Goal: Task Accomplishment & Management: Complete application form

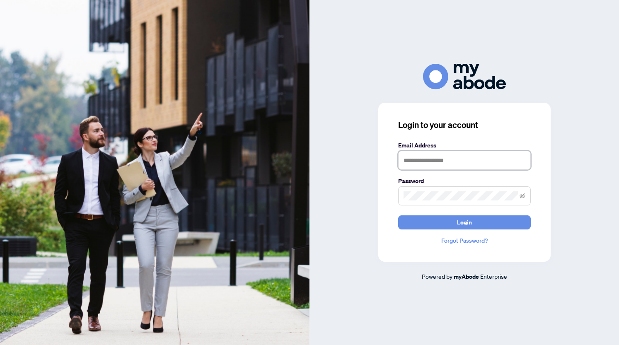
click at [522, 158] on input "text" at bounding box center [464, 160] width 133 height 19
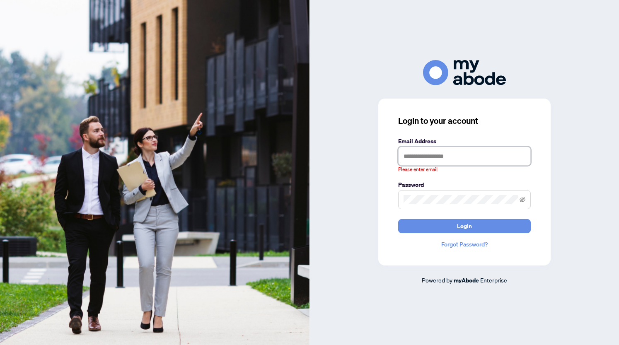
type input "**********"
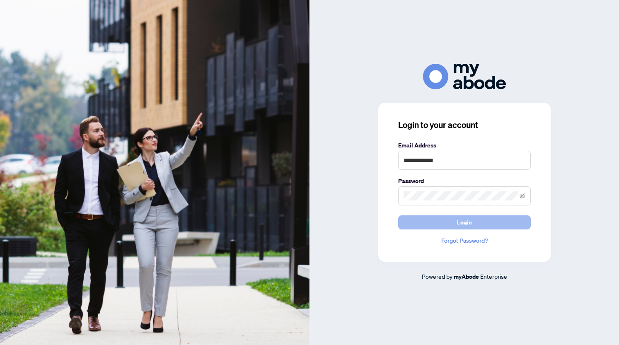
click at [461, 223] on span "Login" at bounding box center [464, 222] width 15 height 13
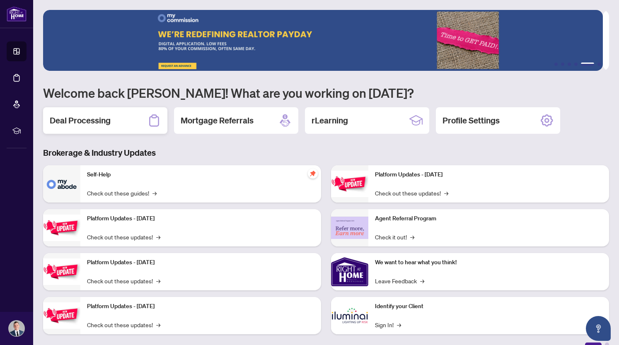
click at [104, 117] on h2 "Deal Processing" at bounding box center [80, 121] width 61 height 12
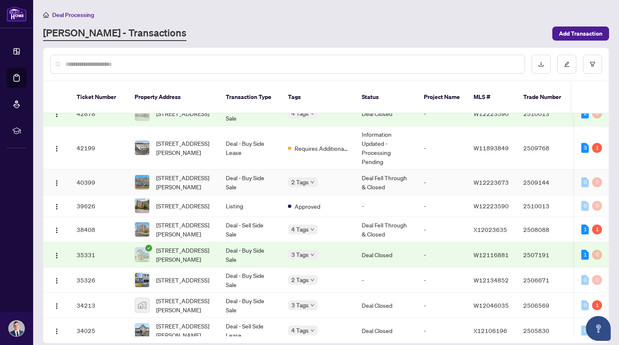
scroll to position [402, 0]
click at [111, 222] on td "38408" at bounding box center [99, 229] width 58 height 25
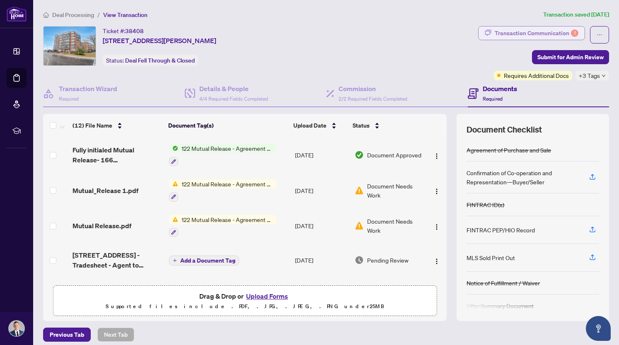
click at [536, 28] on div "Transaction Communication 1" at bounding box center [537, 33] width 84 height 13
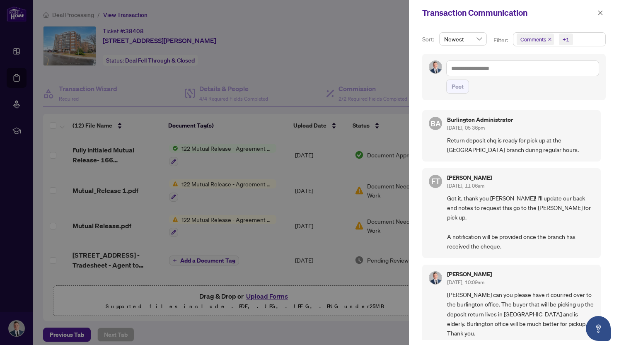
click at [213, 59] on div at bounding box center [309, 172] width 619 height 345
click at [205, 8] on div at bounding box center [309, 172] width 619 height 345
click at [602, 13] on icon "close" at bounding box center [601, 13] width 6 height 6
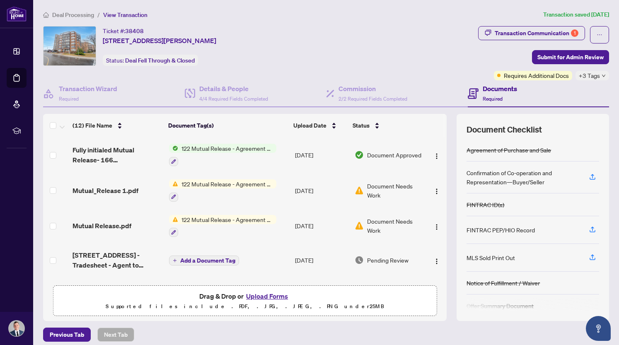
click at [66, 15] on span "Deal Processing" at bounding box center [73, 14] width 42 height 7
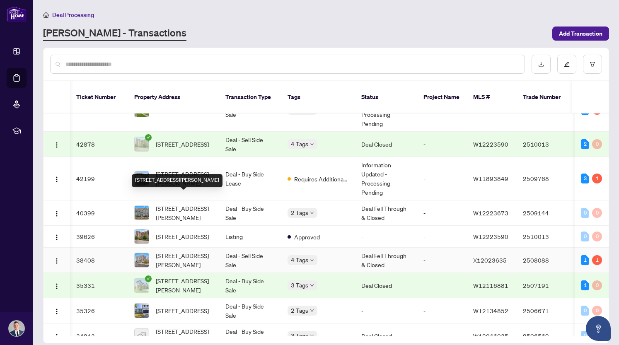
scroll to position [393, 0]
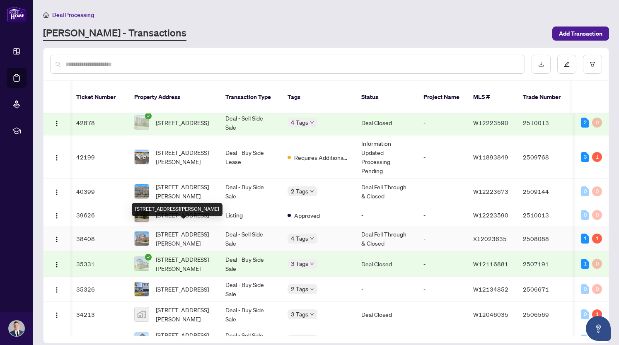
click at [186, 230] on span "201-166 Mountain Park Ave, Hamilton, Ontario L8V 1A1, Canada" at bounding box center [184, 239] width 56 height 18
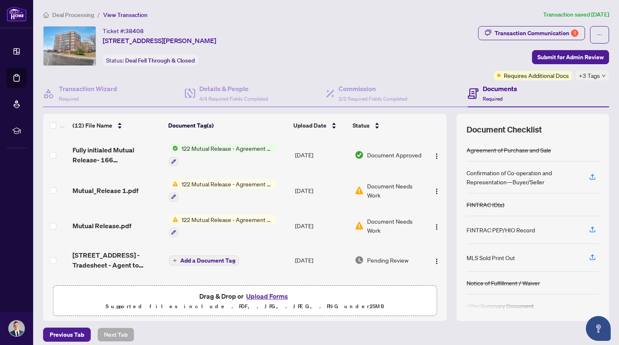
click at [82, 15] on span "Deal Processing" at bounding box center [73, 14] width 42 height 7
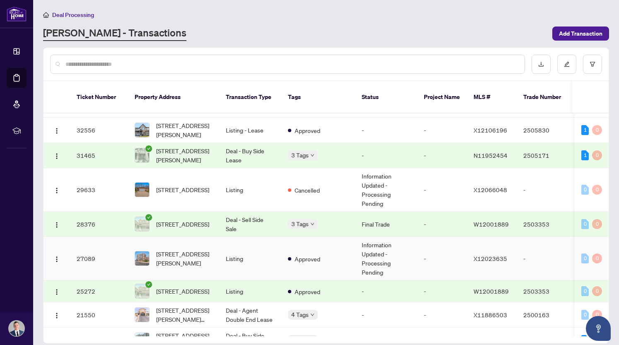
scroll to position [627, 0]
click at [179, 254] on span "201-166 Mountain Park Ave, Hamilton, Ontario L8V 1A1, Canada" at bounding box center [184, 259] width 56 height 18
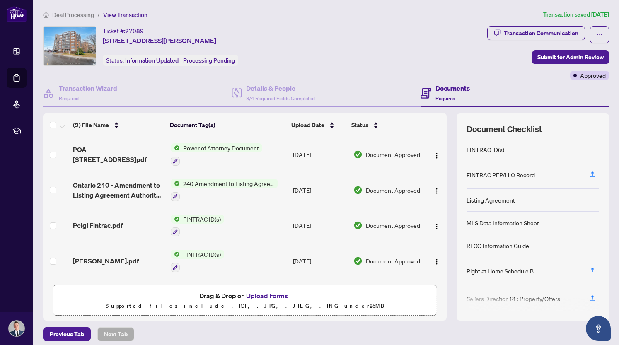
click at [255, 295] on button "Upload Forms" at bounding box center [267, 296] width 47 height 11
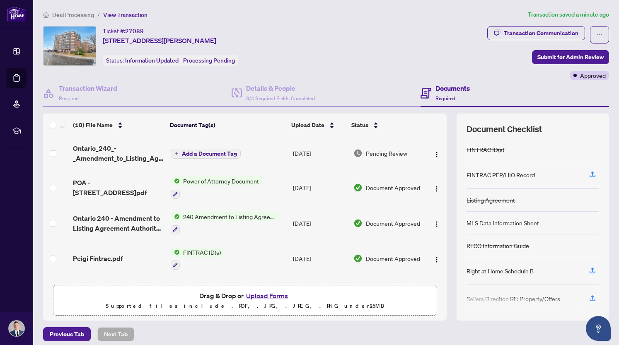
click at [201, 151] on span "Add a Document Tag" at bounding box center [209, 154] width 55 height 6
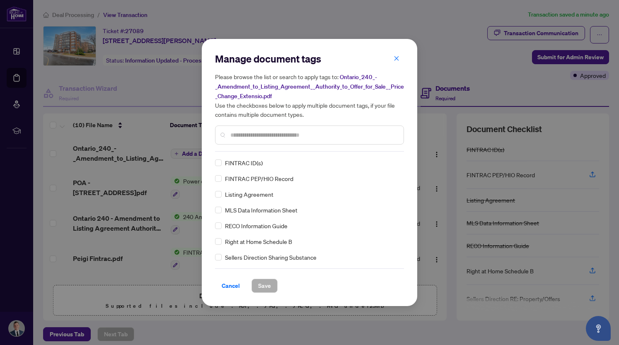
click at [260, 136] on input "text" at bounding box center [313, 135] width 167 height 9
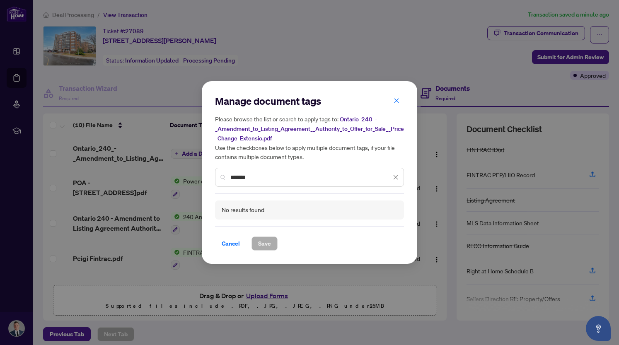
click at [239, 179] on input "*******" at bounding box center [310, 177] width 161 height 9
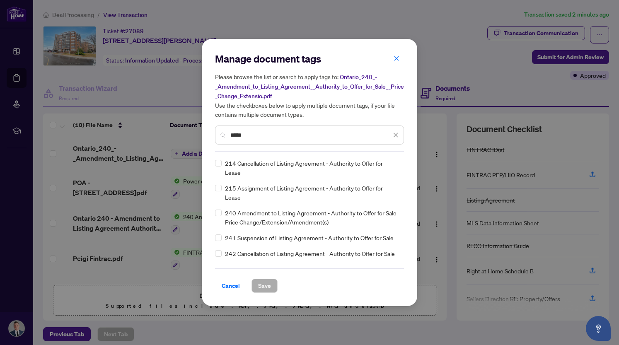
scroll to position [153, 0]
type input "*****"
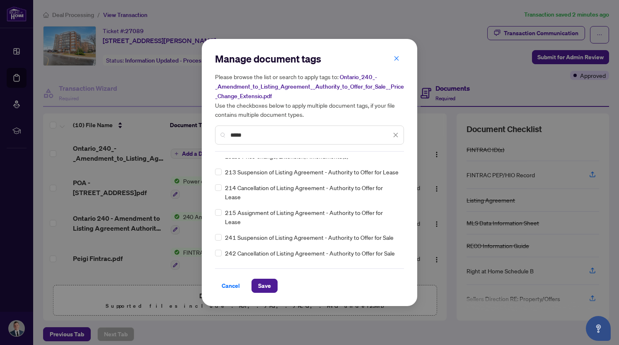
scroll to position [0, 0]
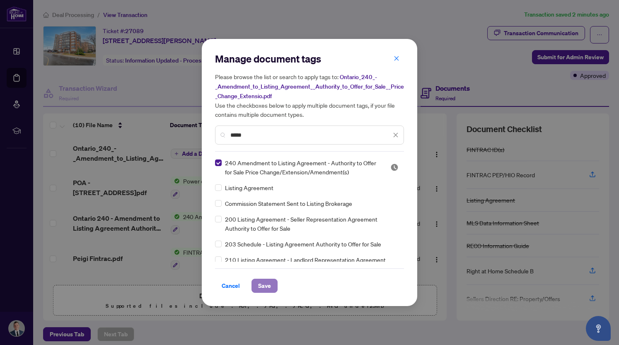
click at [263, 287] on span "Save" at bounding box center [264, 285] width 13 height 13
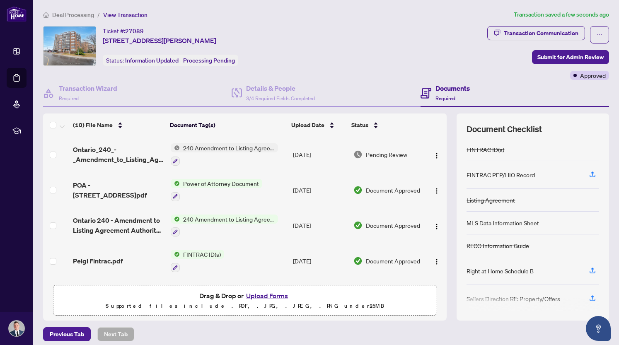
click at [78, 14] on span "Deal Processing" at bounding box center [73, 14] width 42 height 7
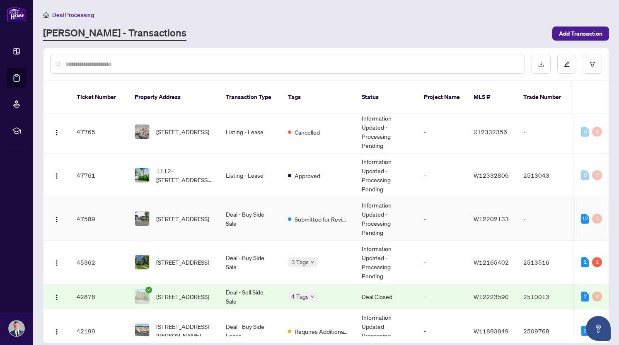
scroll to position [232, 0]
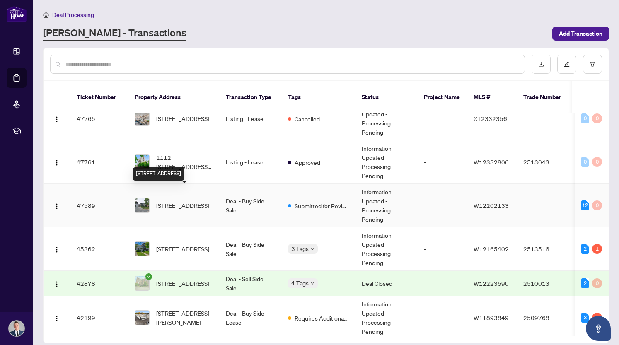
click at [188, 201] on span "2285 Wyandotte Dr, Oakville, Ontario L6L 2T4, Canada" at bounding box center [182, 205] width 53 height 9
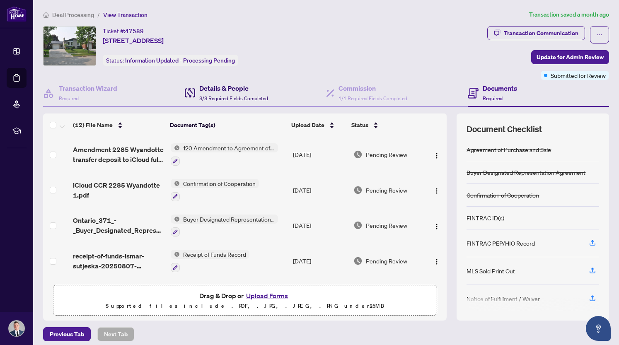
click at [251, 95] on span "3/3 Required Fields Completed" at bounding box center [233, 98] width 69 height 6
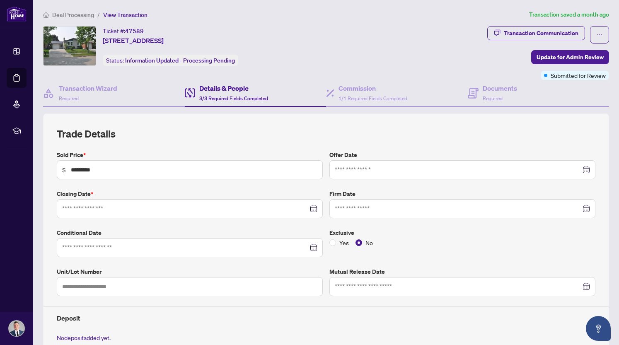
type input "**********"
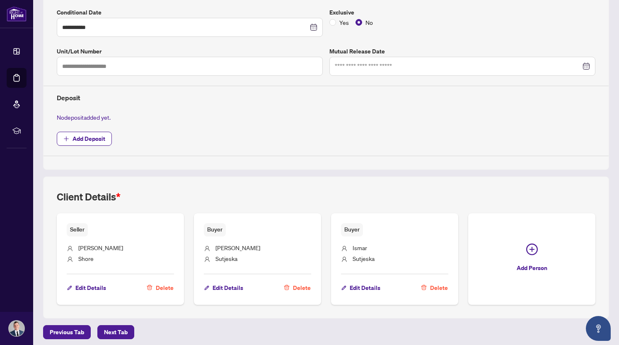
scroll to position [220, 0]
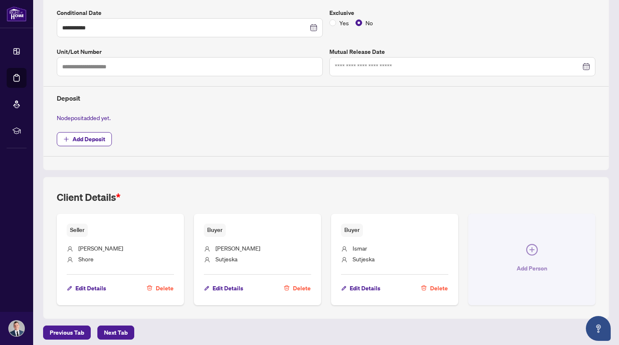
click at [519, 257] on button "Add Person" at bounding box center [531, 259] width 127 height 91
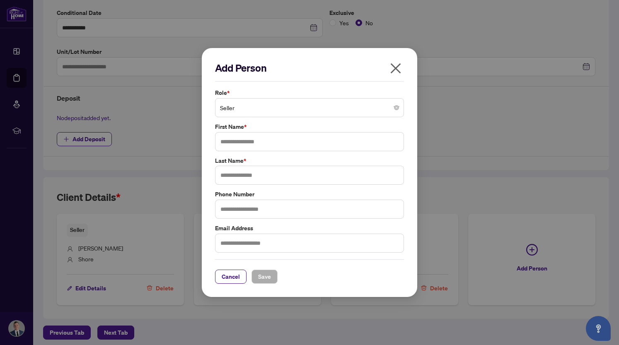
click at [277, 110] on span "Seller" at bounding box center [309, 108] width 179 height 16
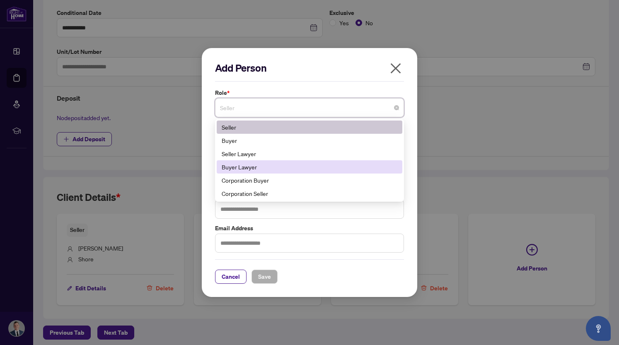
click at [262, 168] on div "Buyer Lawyer" at bounding box center [310, 166] width 176 height 9
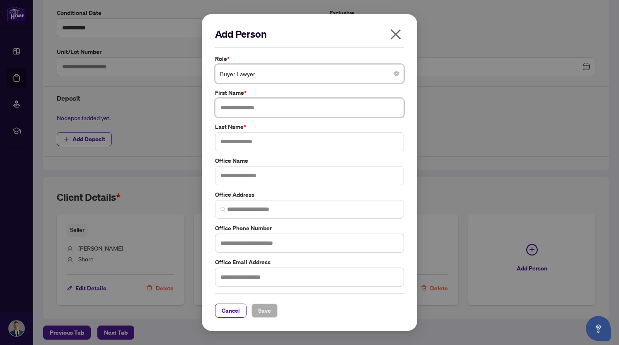
click at [262, 109] on input "text" at bounding box center [309, 107] width 189 height 19
type input "******"
type input "*****"
click at [265, 308] on span "Save" at bounding box center [264, 310] width 13 height 13
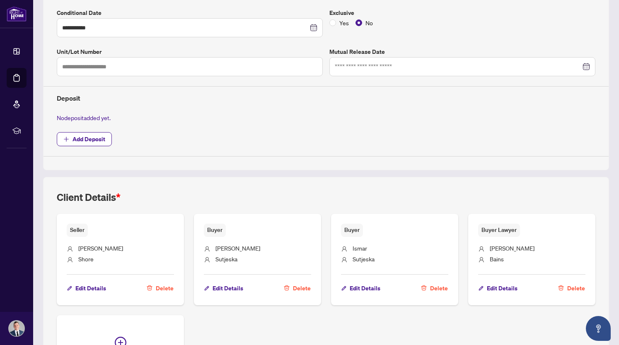
click at [194, 300] on div "Buyer Andrea Sutjeska Edit Details Delete" at bounding box center [257, 259] width 127 height 91
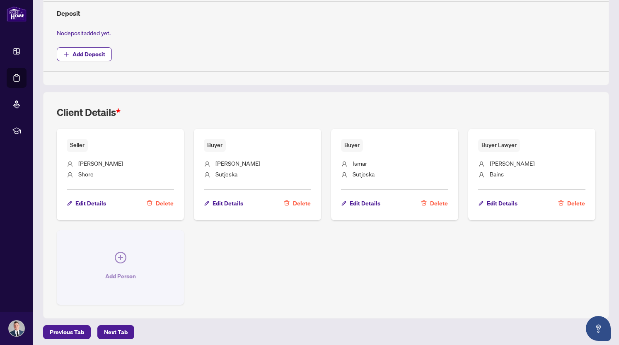
click at [107, 260] on button "Add Person" at bounding box center [120, 267] width 127 height 75
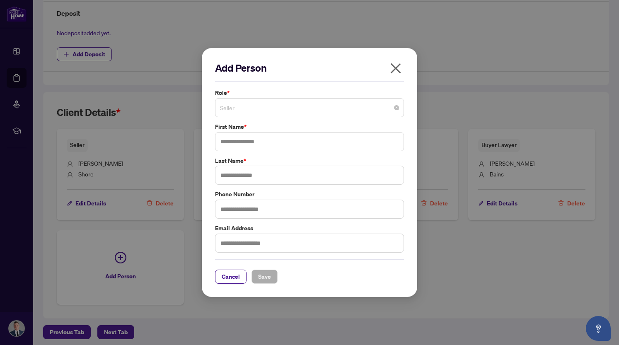
click at [252, 102] on span "Seller" at bounding box center [309, 108] width 179 height 16
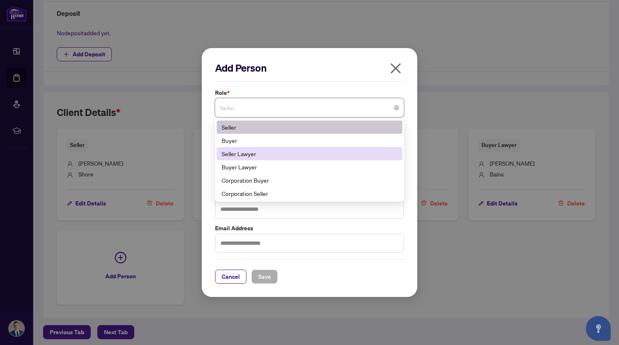
click at [246, 152] on div "Seller Lawyer" at bounding box center [310, 153] width 176 height 9
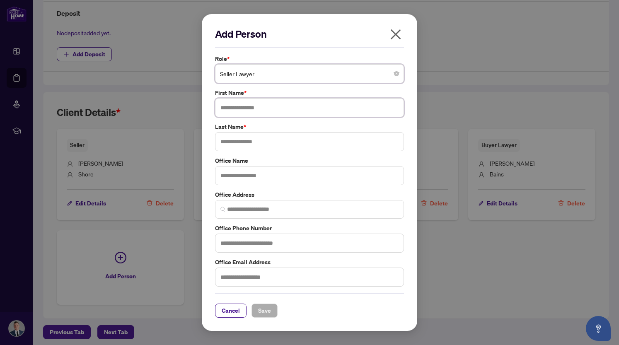
click at [247, 111] on input "text" at bounding box center [309, 107] width 189 height 19
type input "*******"
click at [301, 245] on input "text" at bounding box center [309, 243] width 189 height 19
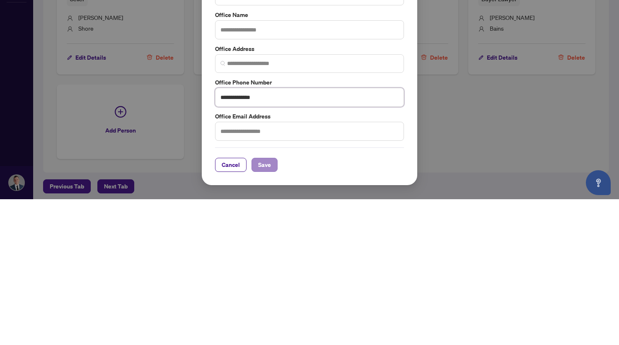
type input "**********"
click at [264, 309] on span "Save" at bounding box center [264, 310] width 13 height 13
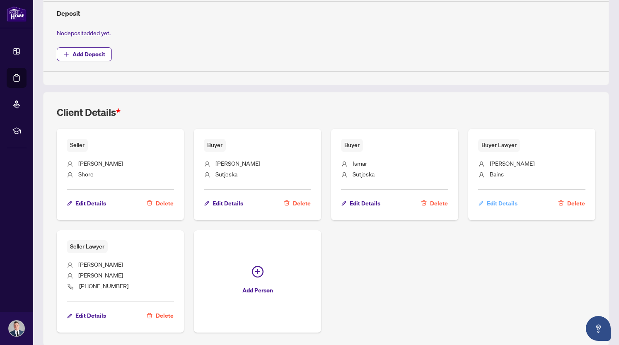
click at [494, 197] on span "Edit Details" at bounding box center [502, 203] width 31 height 13
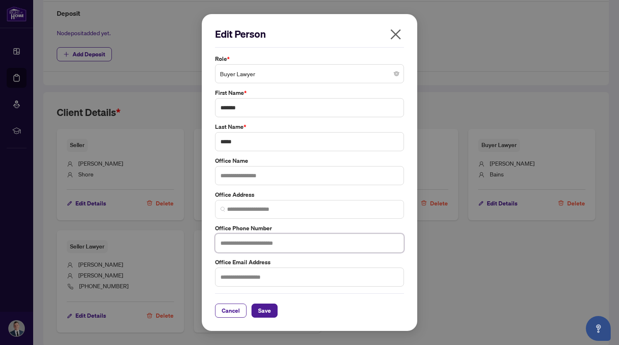
click at [247, 243] on input "text" at bounding box center [309, 243] width 189 height 19
type input "**********"
click at [286, 281] on input "text" at bounding box center [309, 277] width 189 height 19
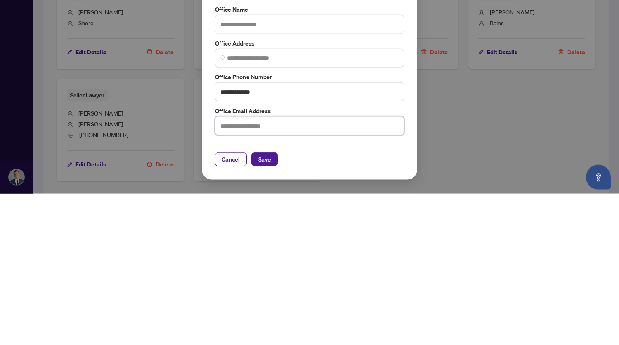
click at [286, 277] on input "text" at bounding box center [309, 277] width 189 height 19
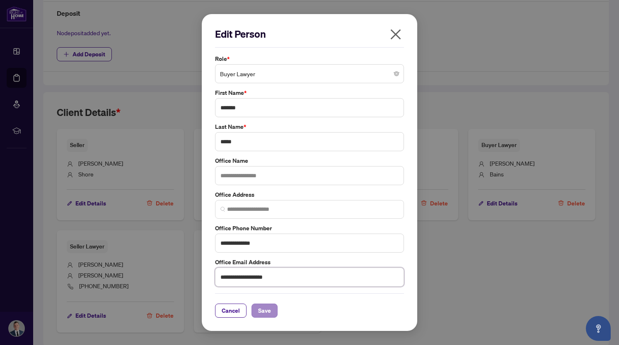
type input "**********"
click at [264, 311] on span "Save" at bounding box center [264, 310] width 13 height 13
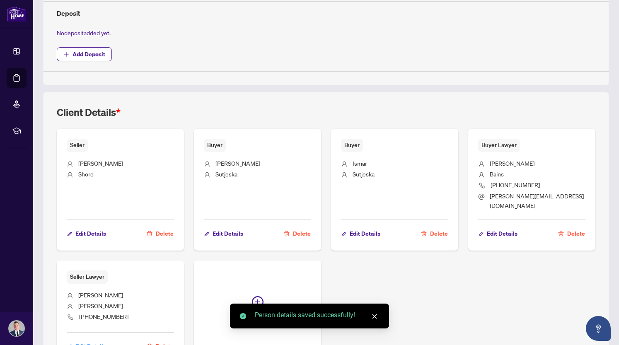
click at [87, 340] on span "Edit Details" at bounding box center [90, 346] width 31 height 13
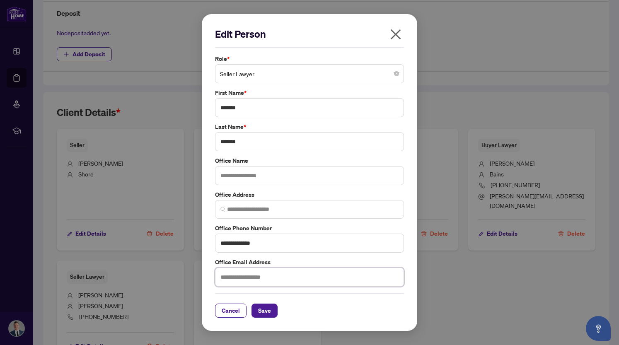
click at [247, 277] on input "text" at bounding box center [309, 277] width 189 height 19
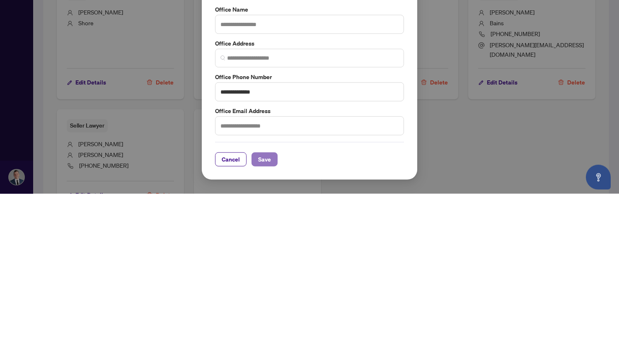
click at [262, 311] on span "Save" at bounding box center [264, 310] width 13 height 13
